Goal: Transaction & Acquisition: Purchase product/service

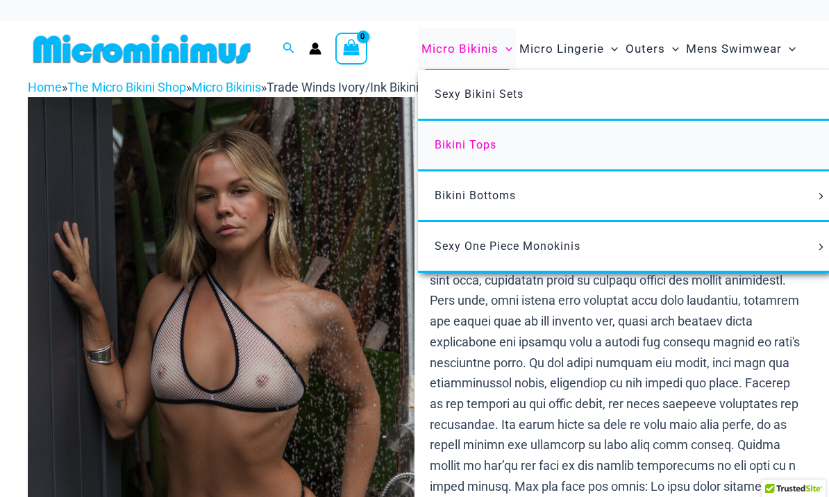
click at [463, 149] on span "Bikini Tops" at bounding box center [466, 144] width 62 height 13
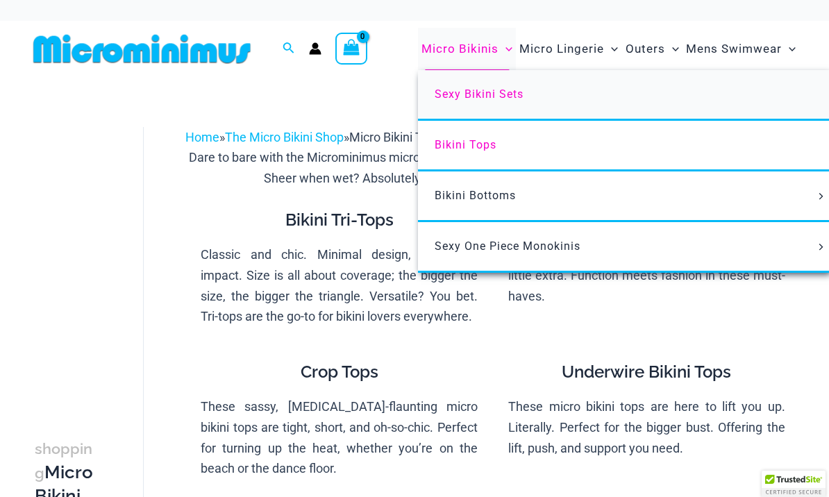
click at [465, 92] on span "Sexy Bikini Sets" at bounding box center [479, 93] width 89 height 13
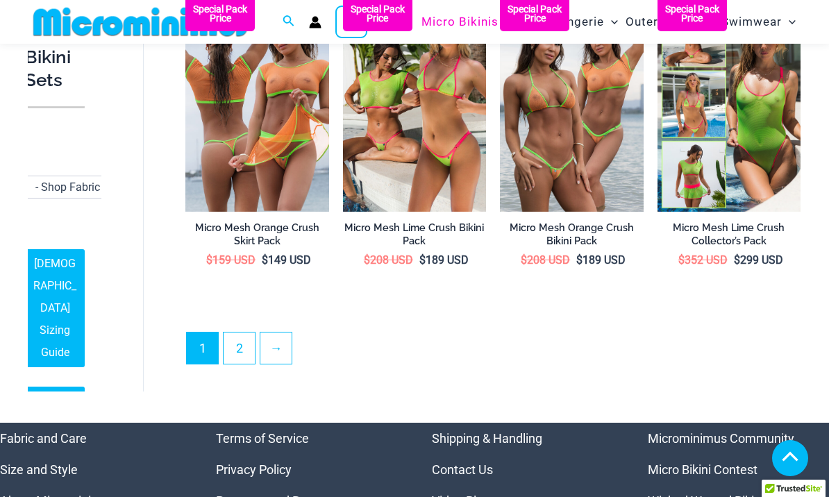
scroll to position [2363, 0]
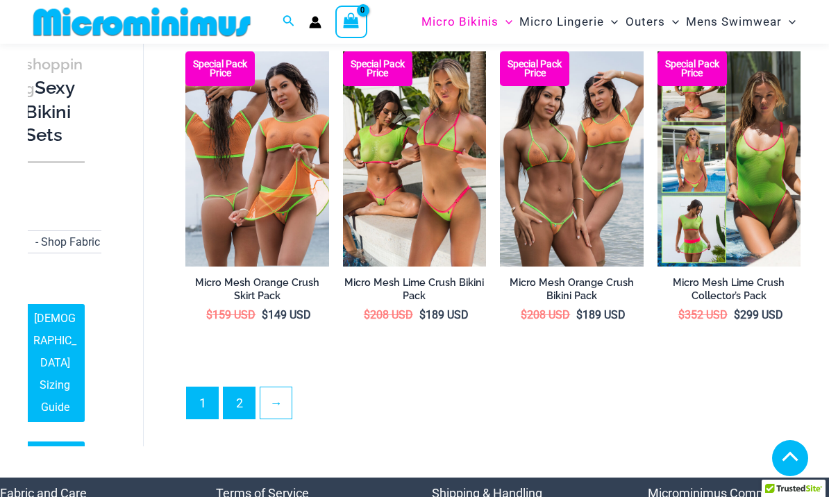
click at [243, 387] on link "2" at bounding box center [239, 402] width 31 height 31
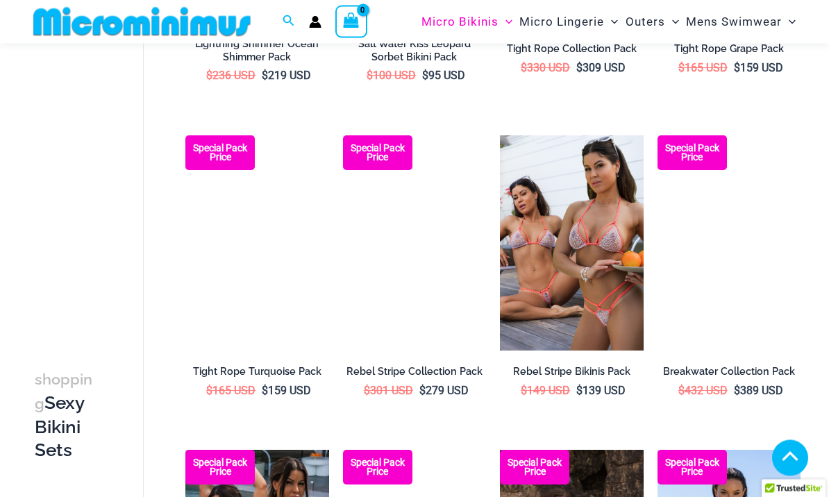
scroll to position [664, 0]
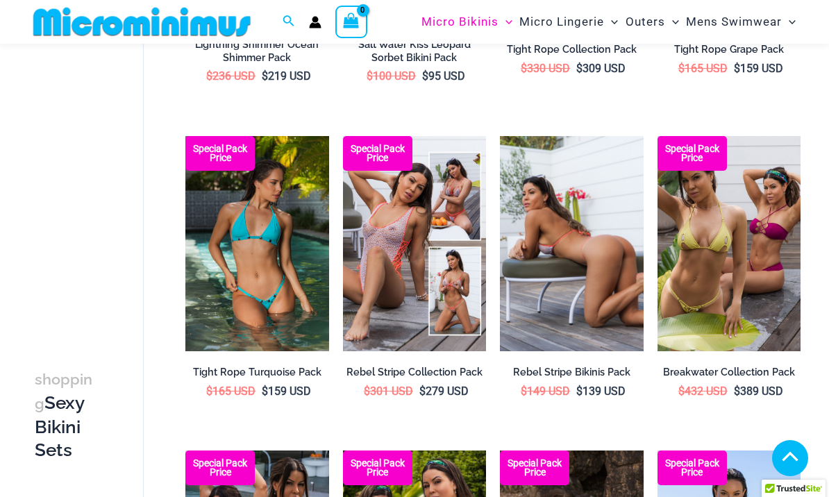
click at [557, 287] on img at bounding box center [571, 243] width 143 height 215
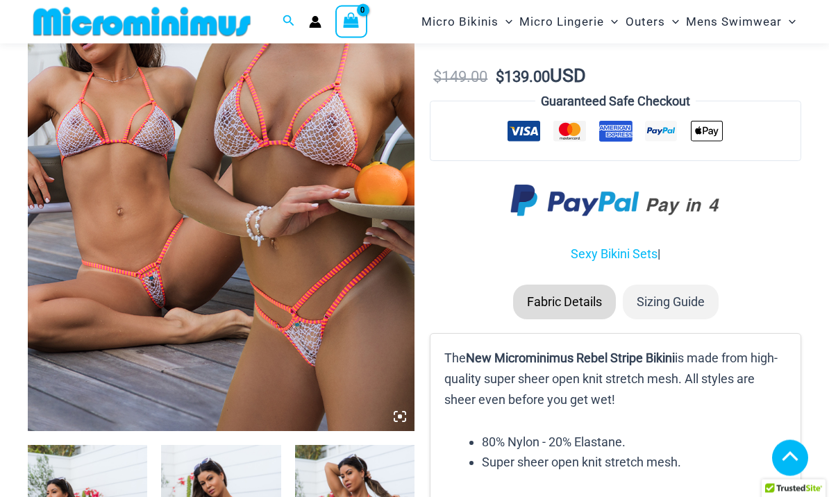
scroll to position [229, 0]
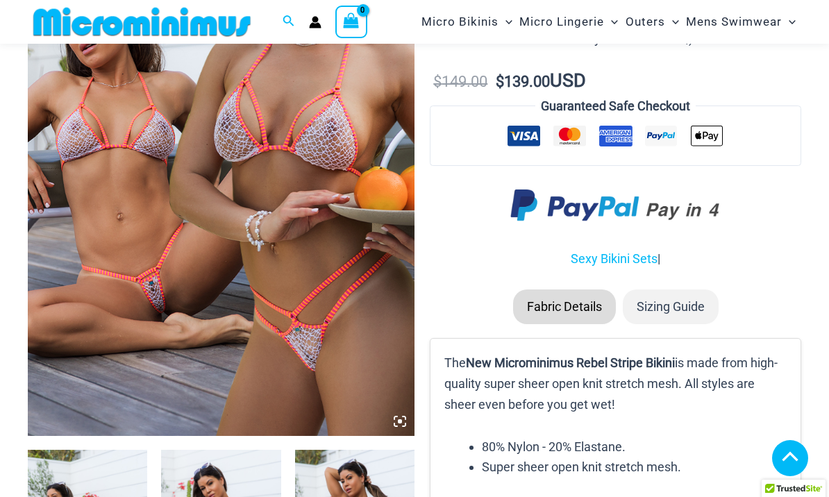
click at [137, 288] on img at bounding box center [221, 146] width 387 height 580
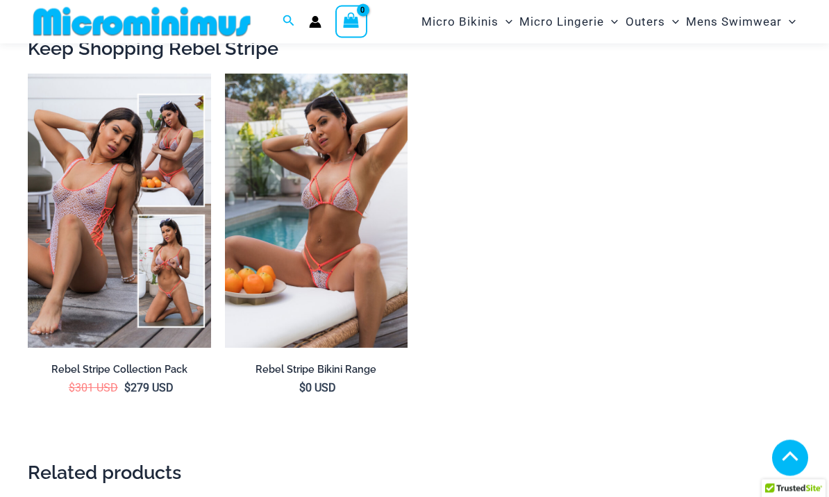
scroll to position [1036, 0]
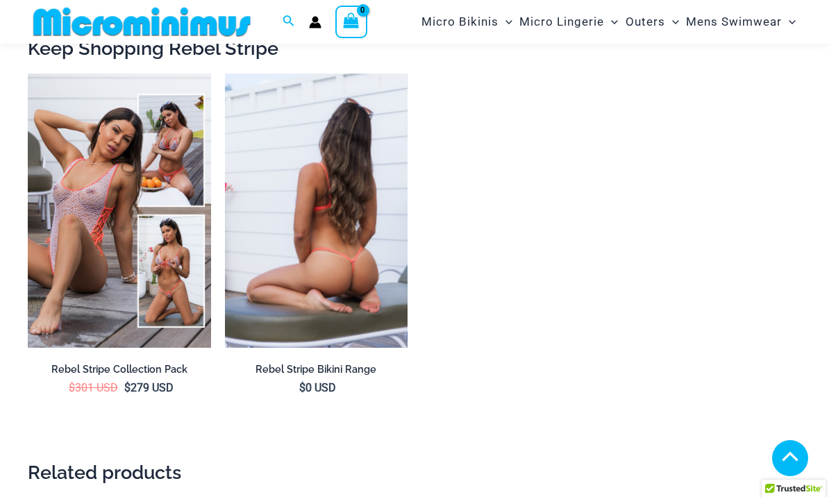
click at [292, 262] on img at bounding box center [316, 211] width 183 height 274
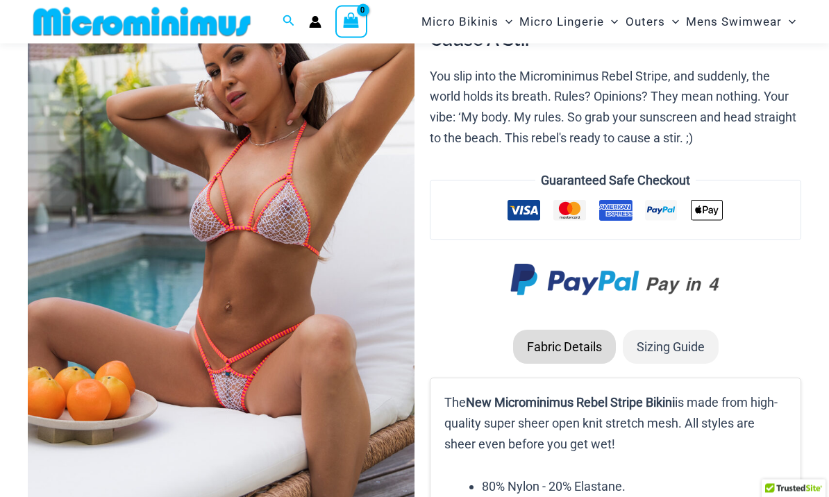
click at [87, 315] on img at bounding box center [221, 246] width 387 height 580
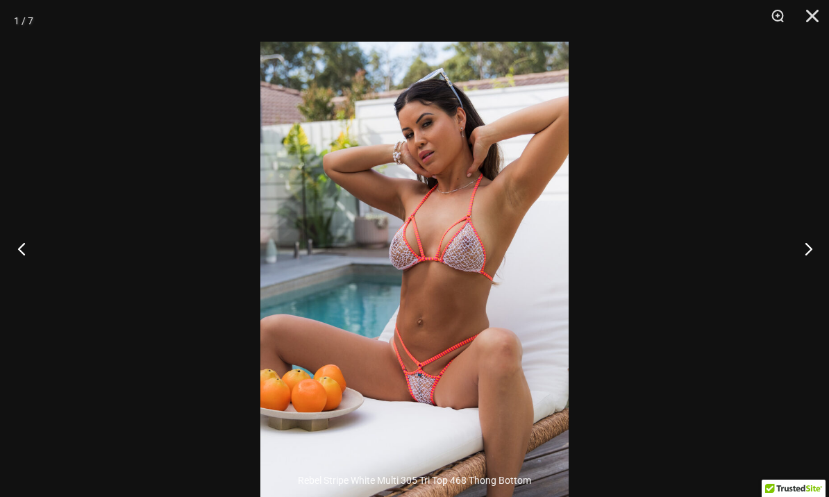
click at [21, 278] on button "Previous" at bounding box center [26, 248] width 52 height 69
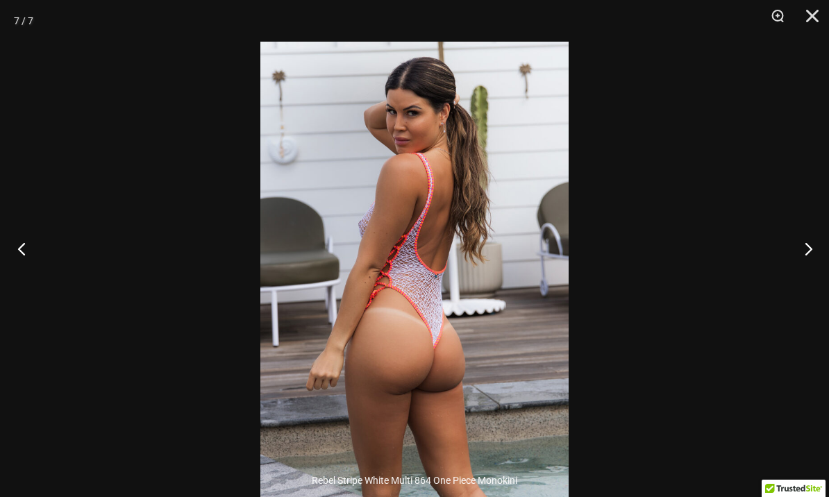
click at [12, 273] on button "Previous" at bounding box center [26, 248] width 52 height 69
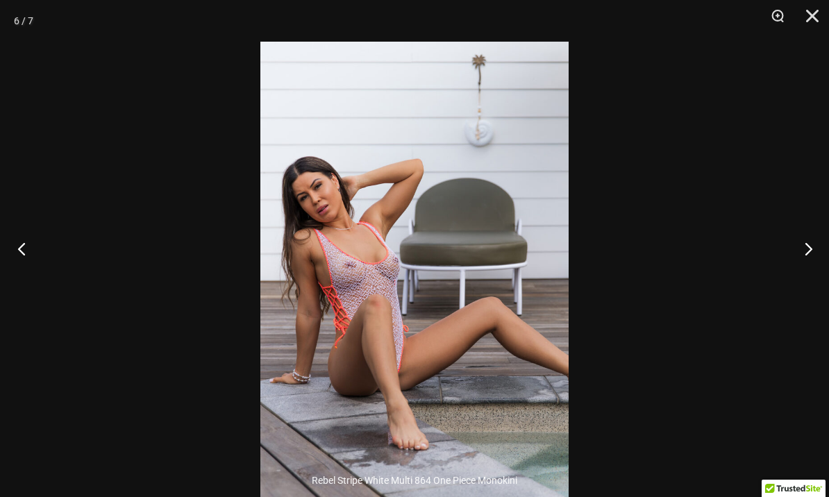
click at [17, 271] on button "Previous" at bounding box center [26, 248] width 52 height 69
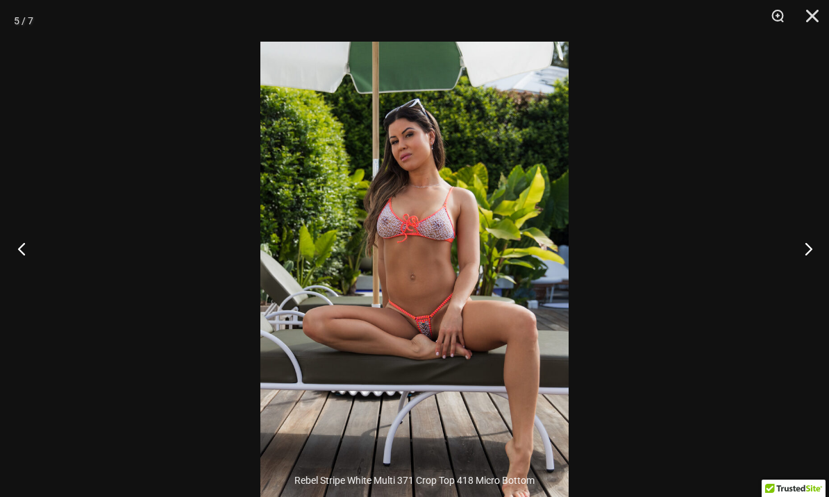
click at [17, 269] on button "Previous" at bounding box center [26, 248] width 52 height 69
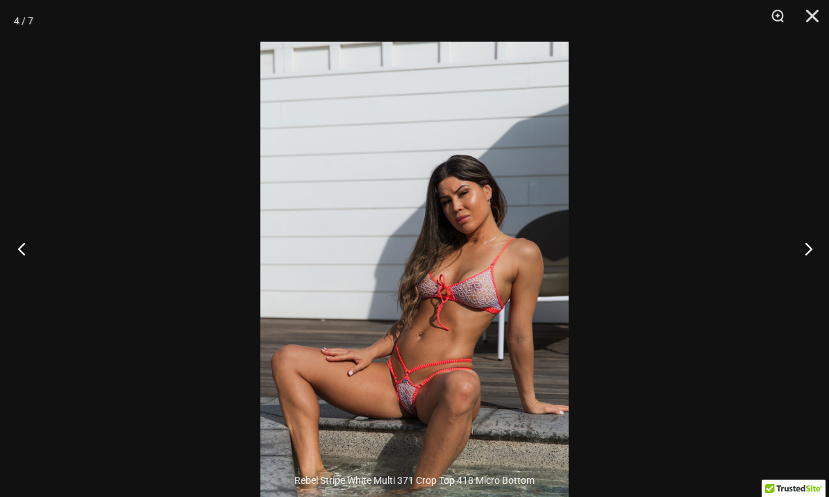
click at [22, 269] on button "Previous" at bounding box center [26, 248] width 52 height 69
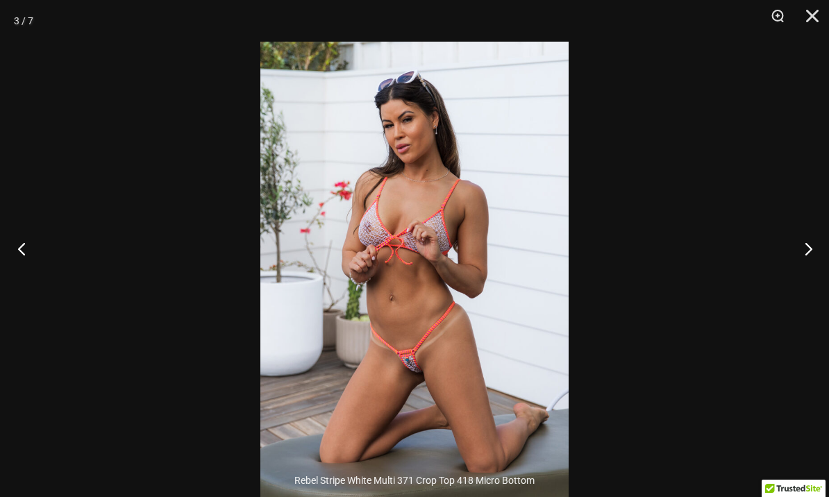
click at [10, 271] on button "Previous" at bounding box center [26, 248] width 52 height 69
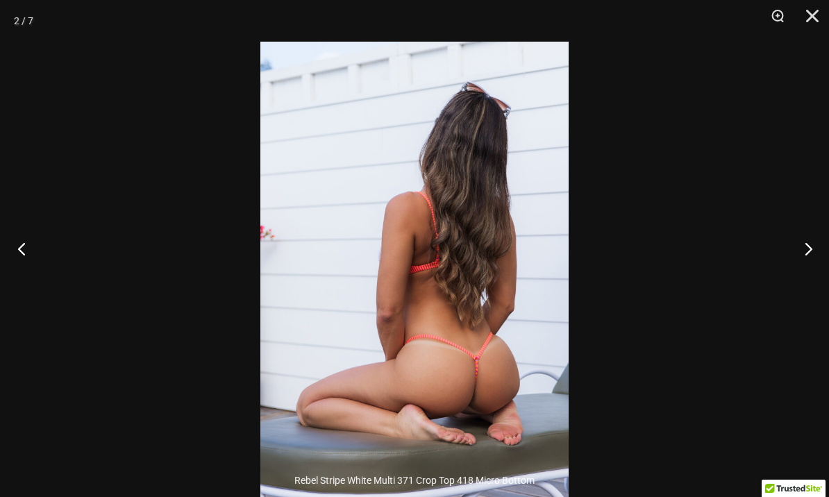
click at [10, 267] on button "Previous" at bounding box center [26, 248] width 52 height 69
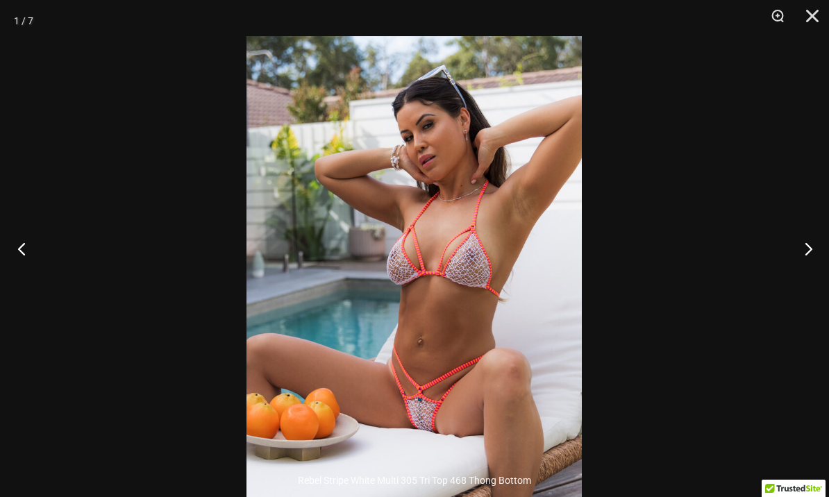
click at [23, 276] on button "Previous" at bounding box center [26, 248] width 52 height 69
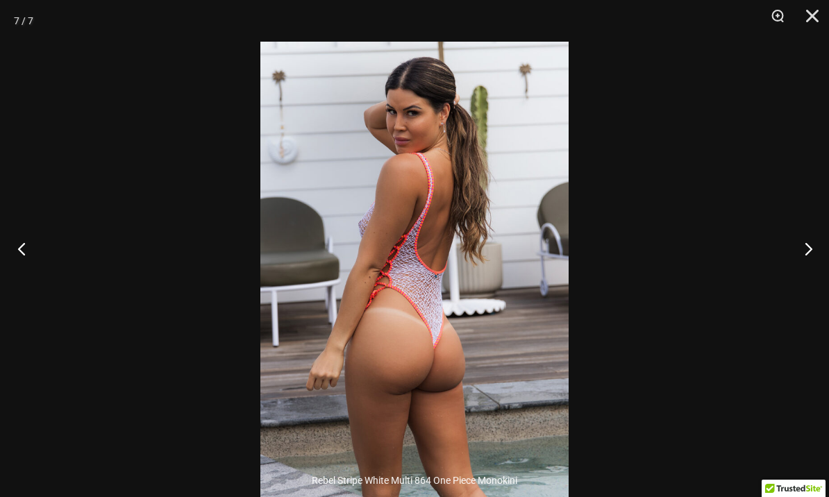
click at [18, 271] on button "Previous" at bounding box center [26, 248] width 52 height 69
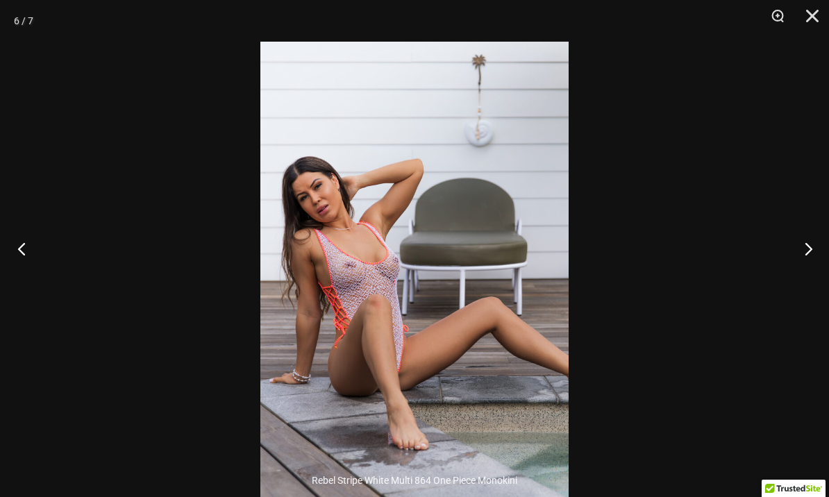
click at [17, 272] on button "Previous" at bounding box center [26, 248] width 52 height 69
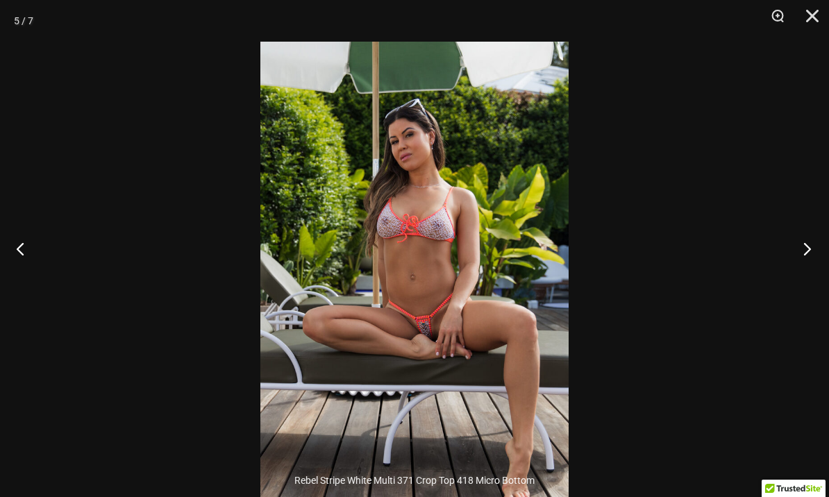
click at [803, 278] on button "Next" at bounding box center [803, 248] width 52 height 69
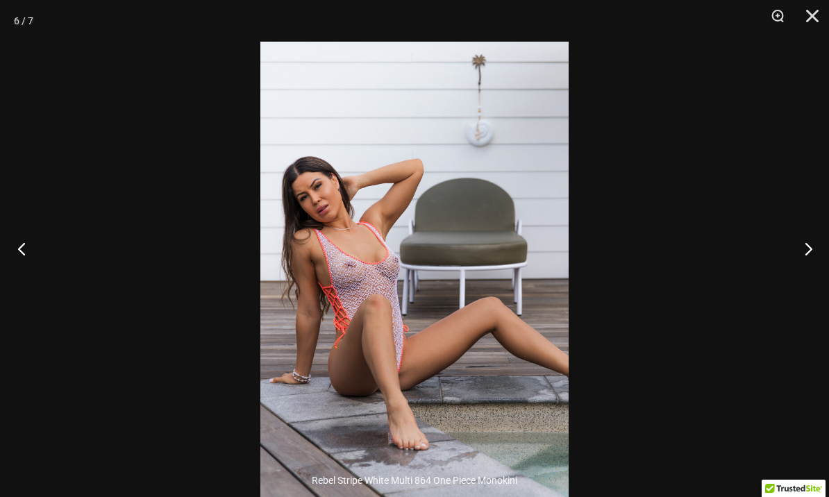
click at [19, 267] on button "Previous" at bounding box center [26, 248] width 52 height 69
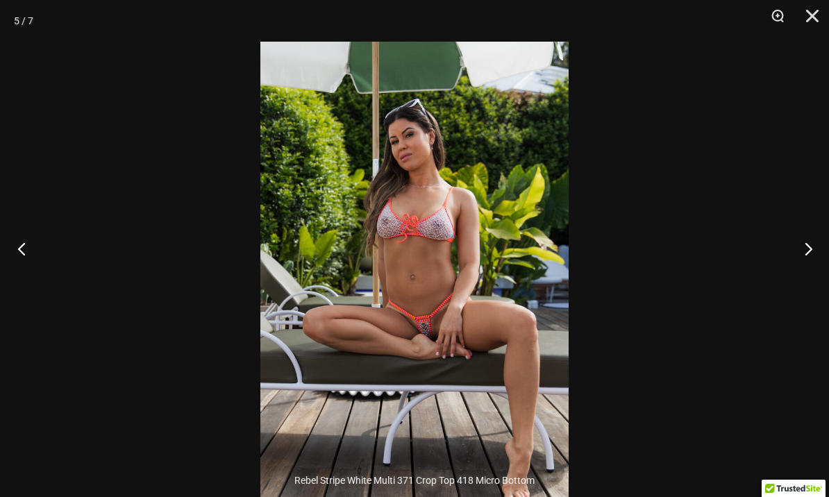
click at [30, 280] on button "Previous" at bounding box center [26, 248] width 52 height 69
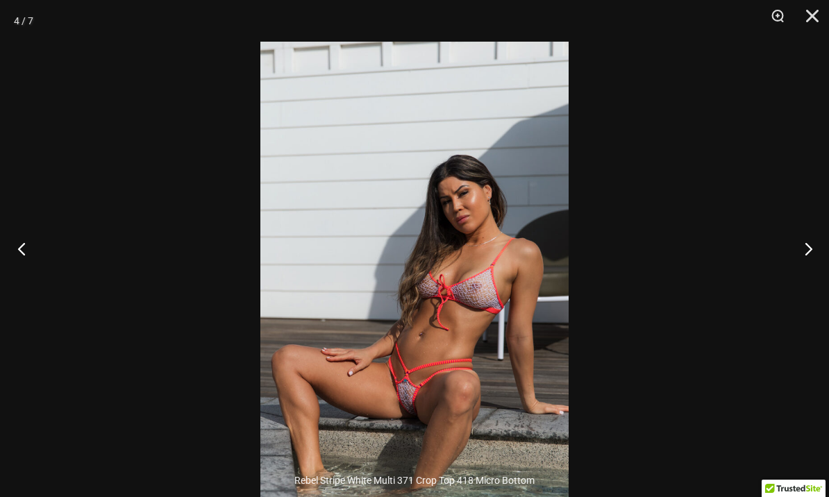
click at [16, 273] on button "Previous" at bounding box center [26, 248] width 52 height 69
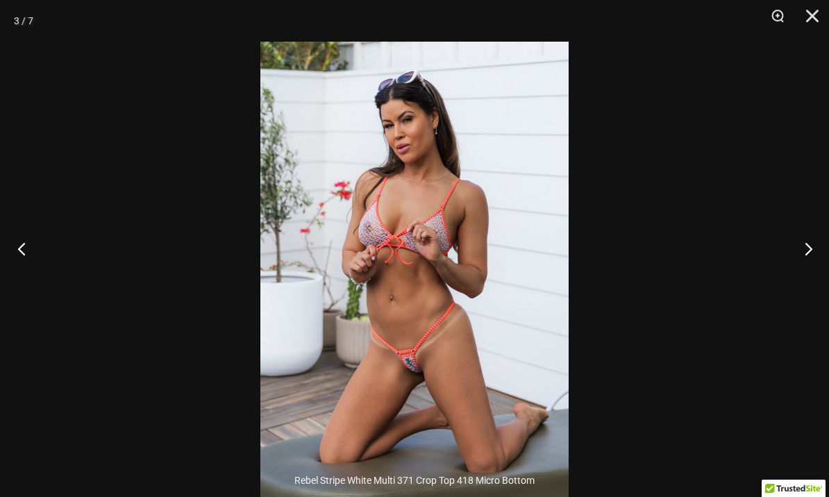
click at [15, 271] on button "Previous" at bounding box center [26, 248] width 52 height 69
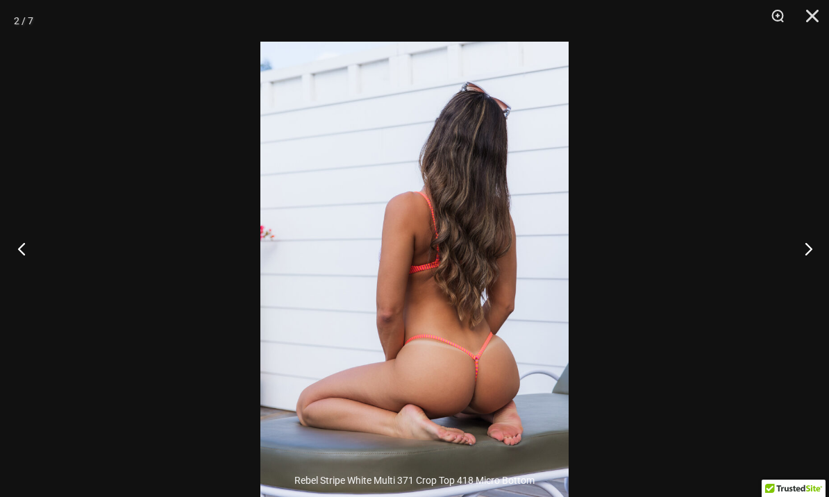
click at [8, 270] on button "Previous" at bounding box center [26, 248] width 52 height 69
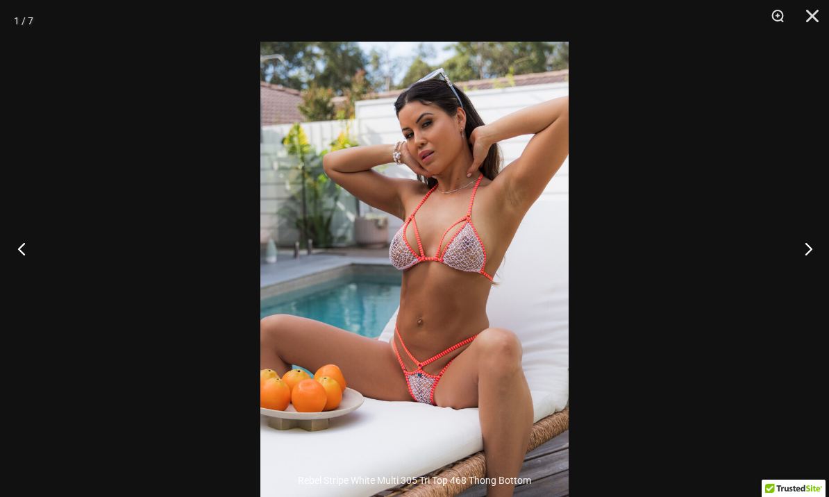
click at [15, 270] on button "Previous" at bounding box center [26, 248] width 52 height 69
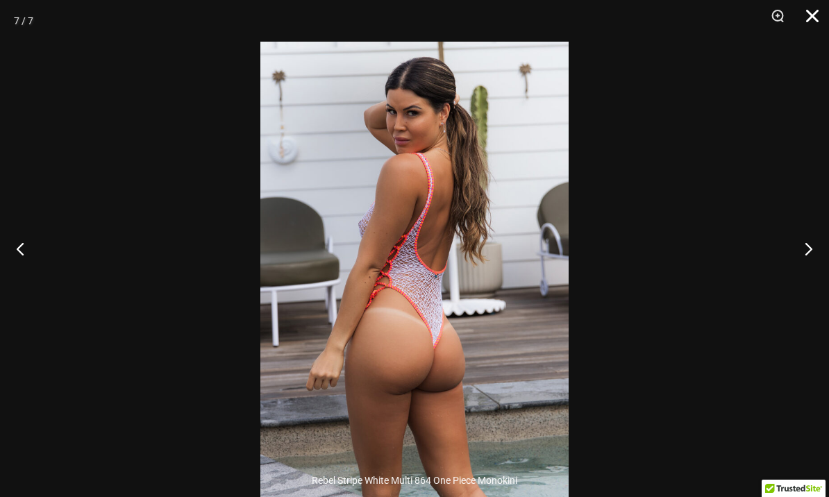
click at [805, 26] on button "Close" at bounding box center [807, 21] width 35 height 42
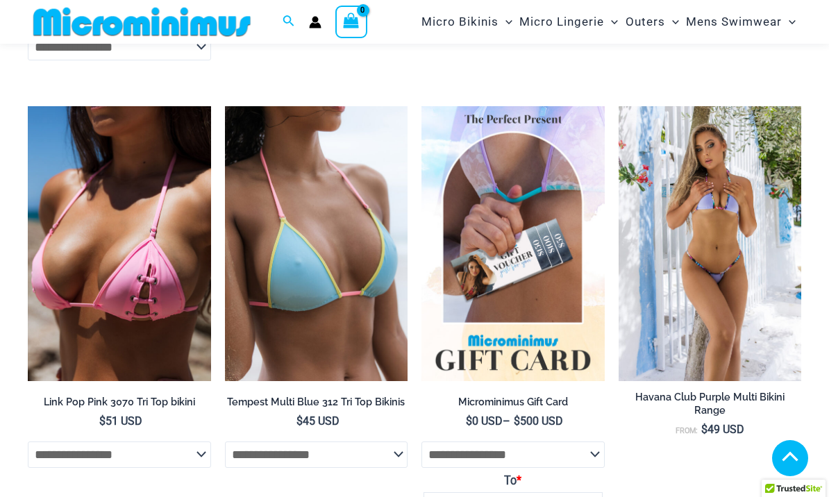
scroll to position [2282, 0]
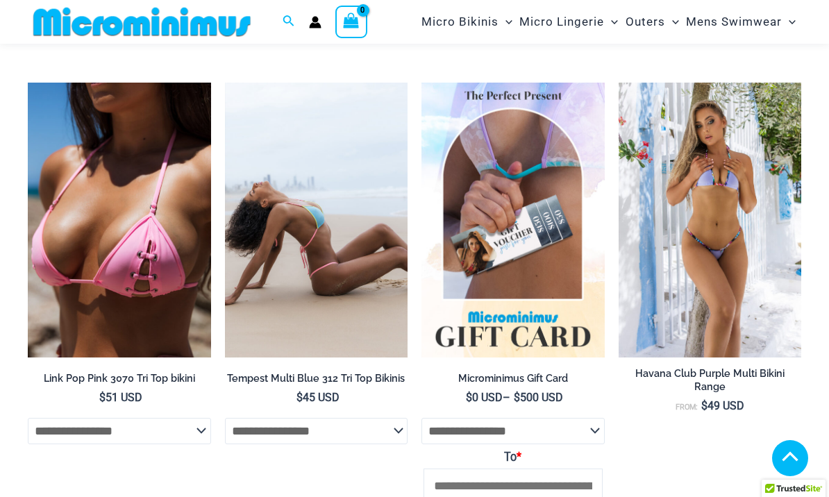
click at [283, 242] on img at bounding box center [316, 220] width 183 height 274
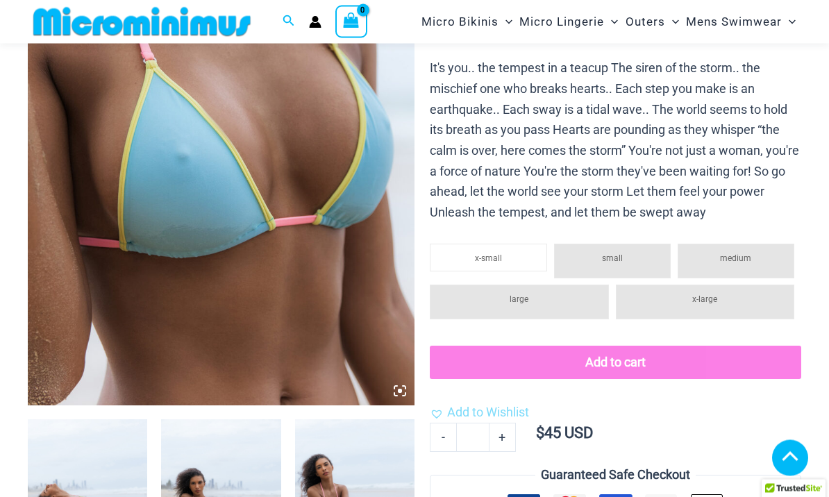
scroll to position [247, 0]
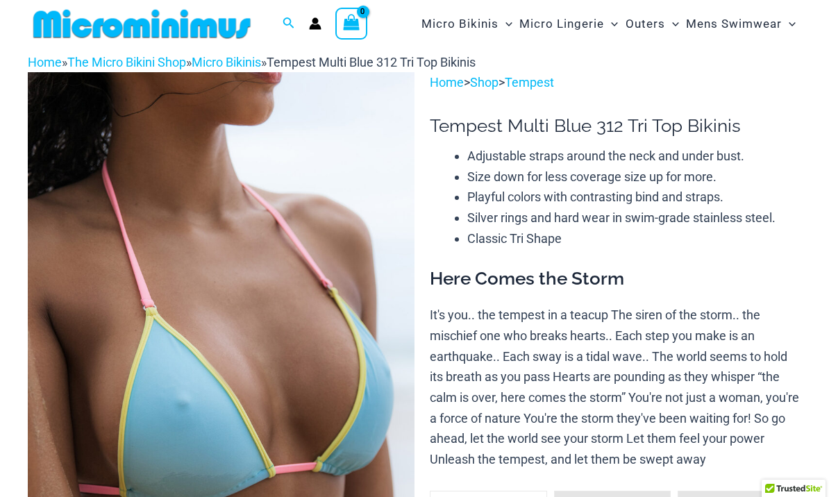
scroll to position [0, 0]
